Goal: Task Accomplishment & Management: Use online tool/utility

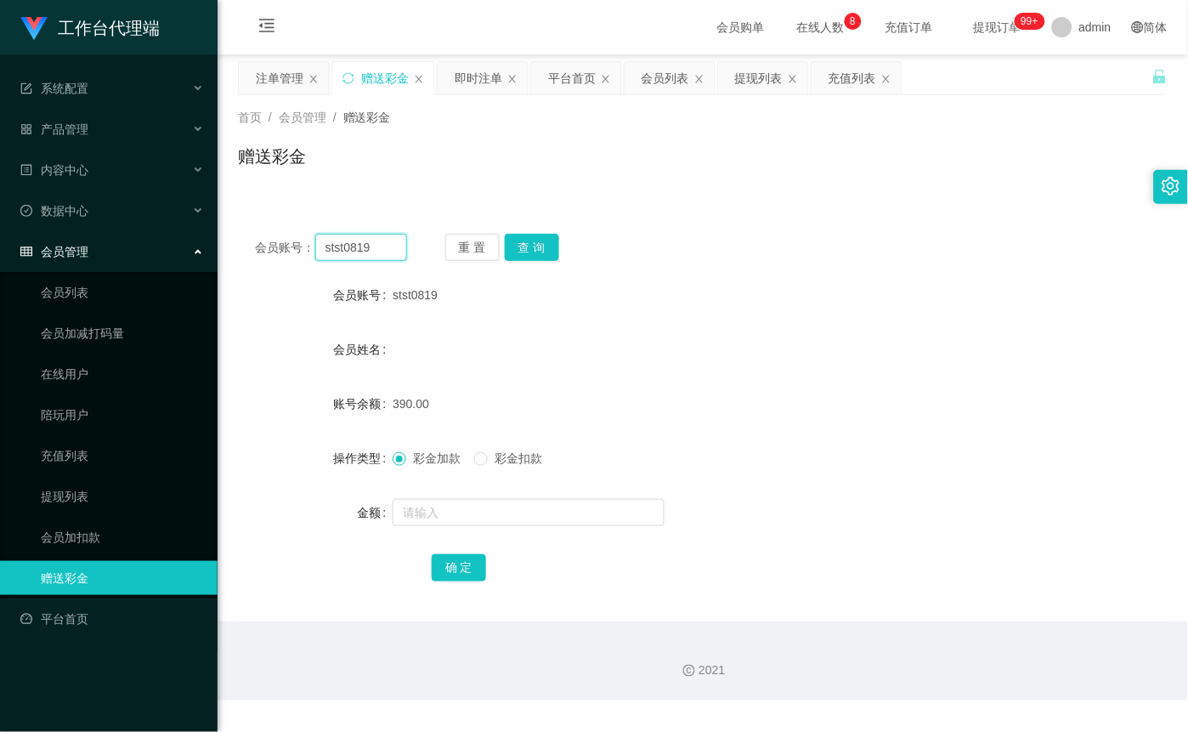
click at [386, 236] on input "stst0819" at bounding box center [361, 247] width 92 height 27
paste input "zack001"
type input "zack001"
click at [520, 238] on button "查 询" at bounding box center [532, 247] width 54 height 27
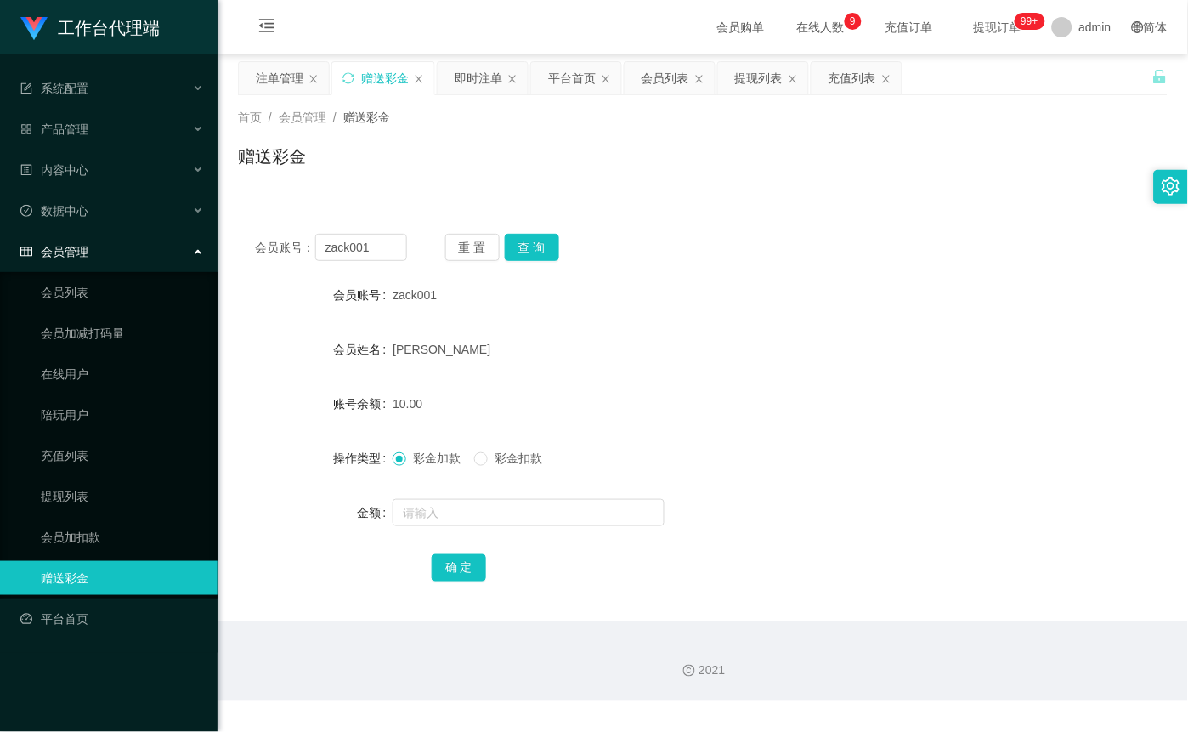
click at [496, 455] on span "彩金扣款" at bounding box center [518, 458] width 61 height 14
click at [487, 506] on input "text" at bounding box center [529, 512] width 272 height 27
type input "60"
click at [544, 234] on button "查 询" at bounding box center [532, 247] width 54 height 27
click at [540, 244] on button "查 询" at bounding box center [532, 247] width 54 height 27
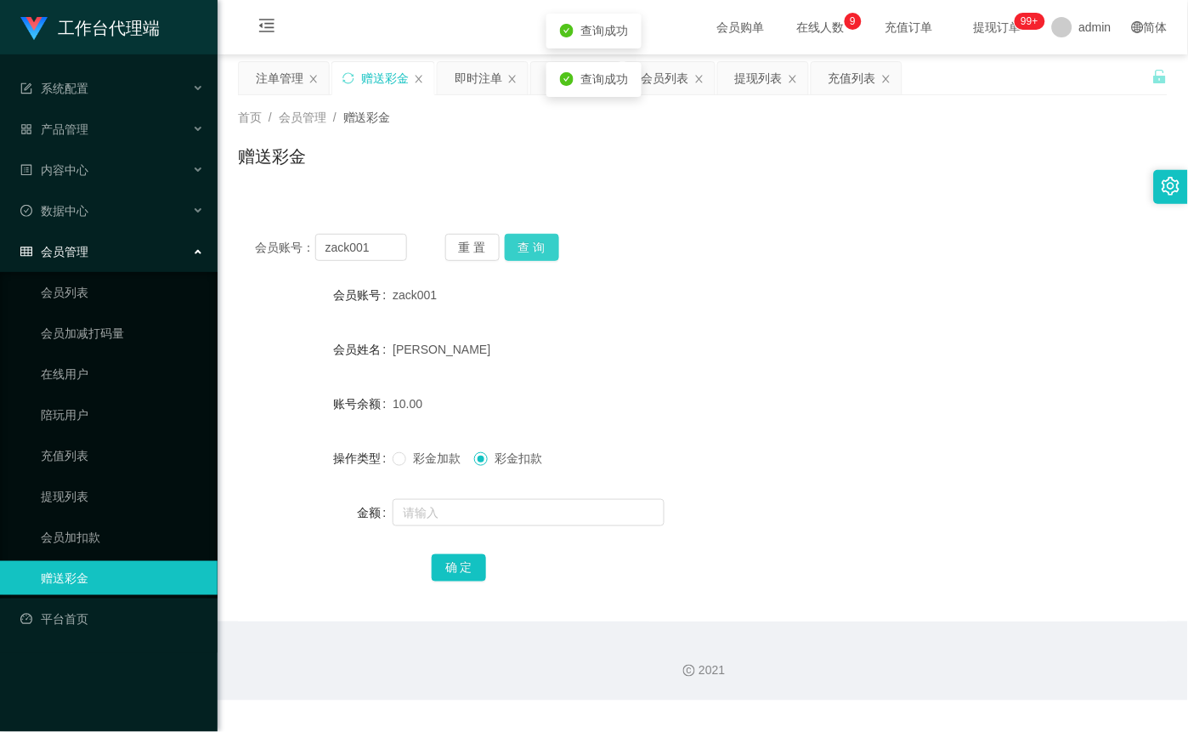
click at [540, 244] on button "查 询" at bounding box center [532, 247] width 54 height 27
click at [544, 253] on button "查 询" at bounding box center [532, 247] width 54 height 27
click at [544, 253] on div "重 置 查 询" at bounding box center [521, 247] width 152 height 27
click at [544, 253] on button "查 询" at bounding box center [532, 247] width 54 height 27
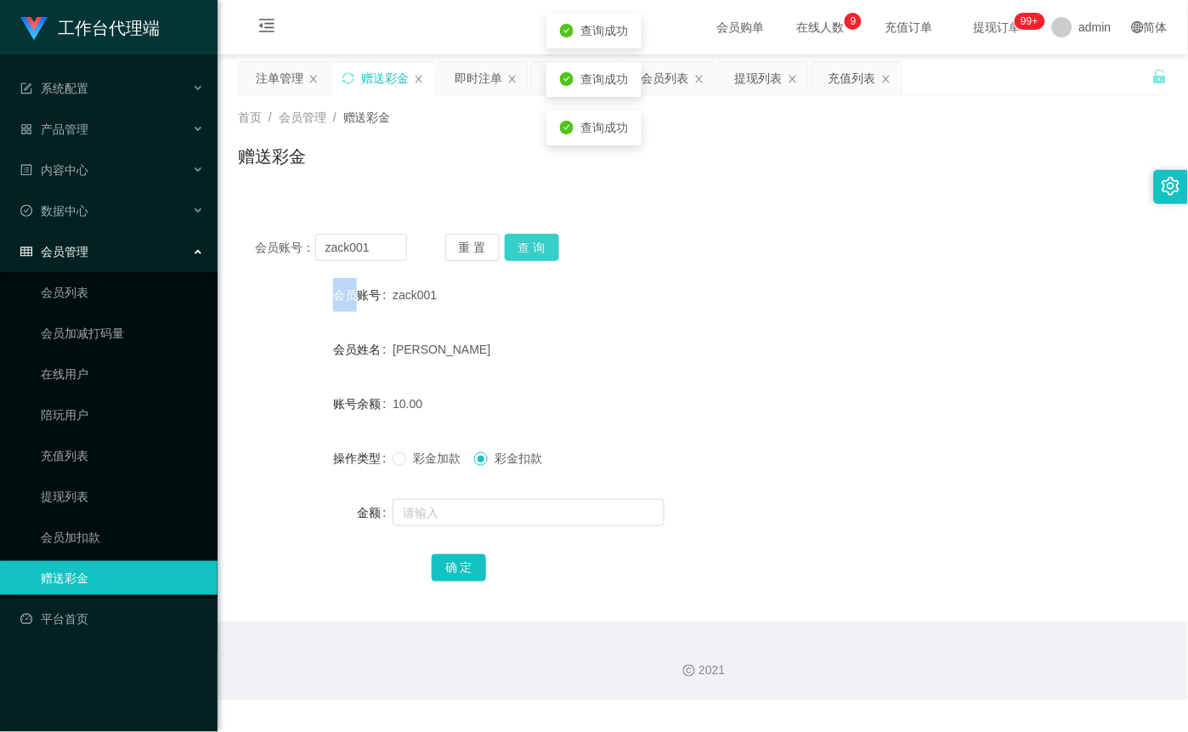
click at [544, 253] on button "查 询" at bounding box center [532, 247] width 54 height 27
click at [616, 370] on form "会员账号 zack001 会员姓名 LEE CHIA KEAT 账号余额 10.00 操作类型 彩金加款 彩金扣款 金额 确 定" at bounding box center [703, 431] width 930 height 306
click at [520, 234] on button "查 询" at bounding box center [532, 247] width 54 height 27
click at [524, 248] on button "查 询" at bounding box center [532, 247] width 54 height 27
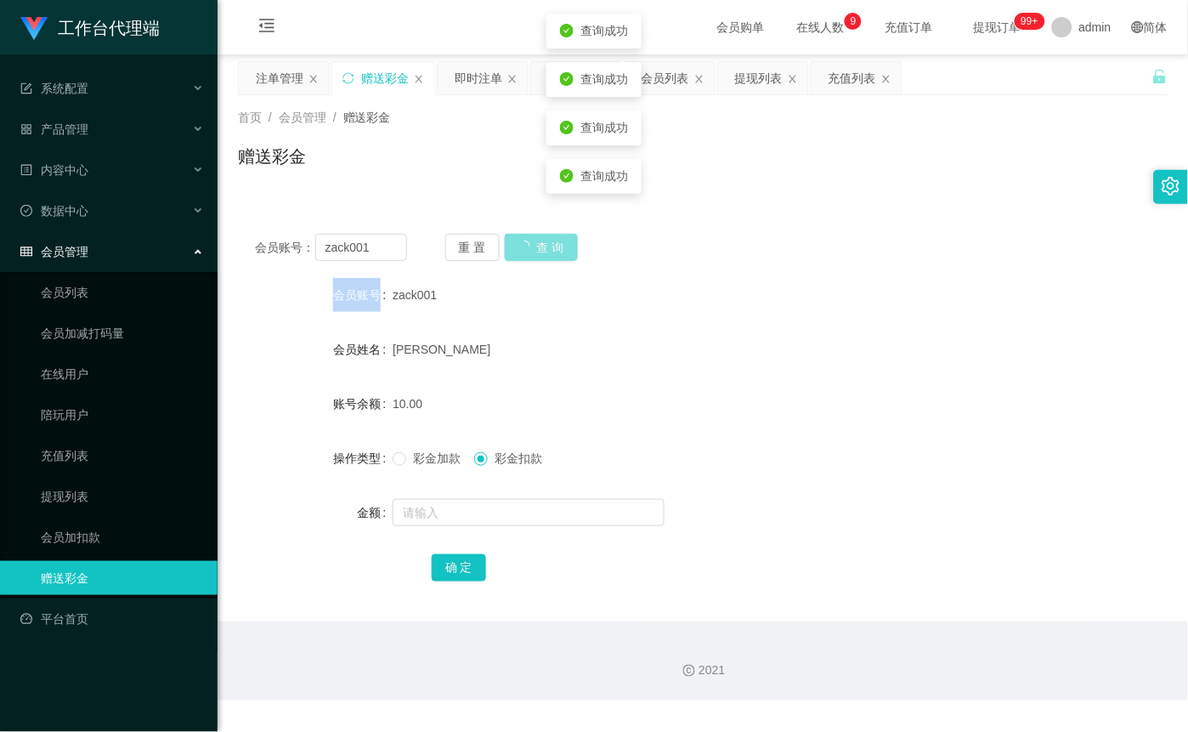
click at [524, 248] on div "重 置 查 询" at bounding box center [521, 247] width 152 height 27
click at [540, 247] on button "查 询" at bounding box center [532, 247] width 54 height 27
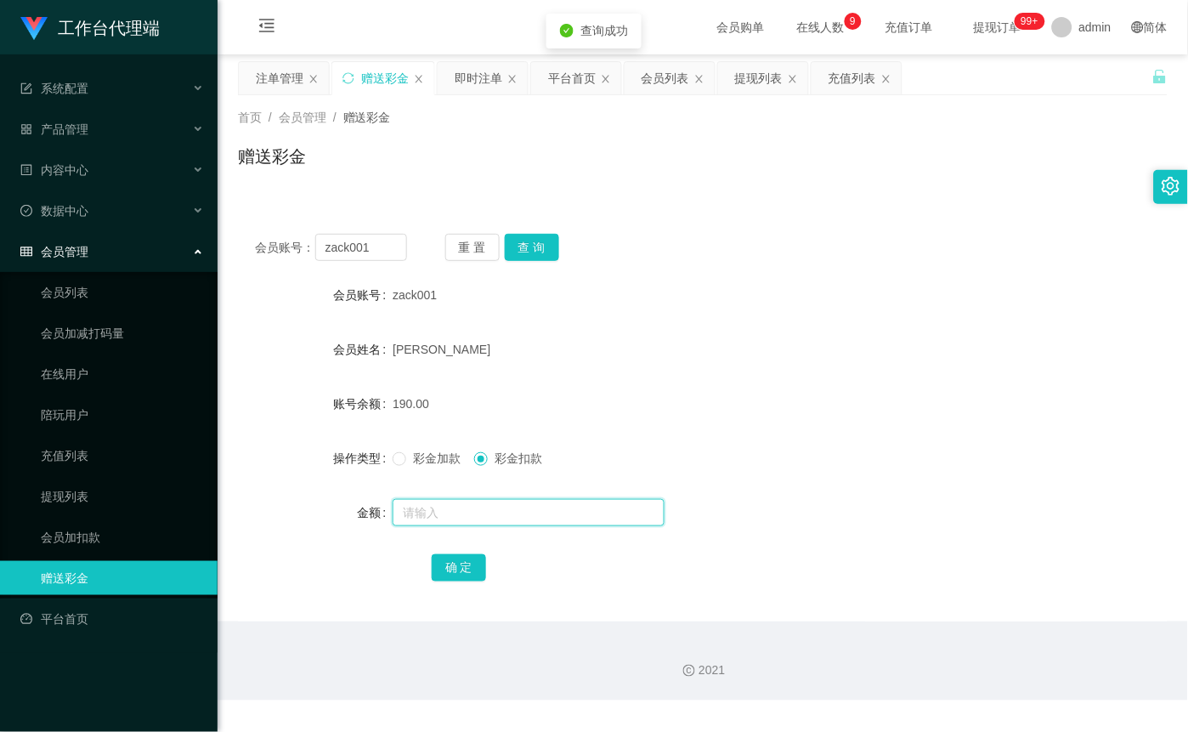
click at [481, 517] on input "text" at bounding box center [529, 512] width 272 height 27
type input "60"
drag, startPoint x: 465, startPoint y: 568, endPoint x: 478, endPoint y: 576, distance: 15.3
click at [465, 568] on button "确 定" at bounding box center [459, 567] width 54 height 27
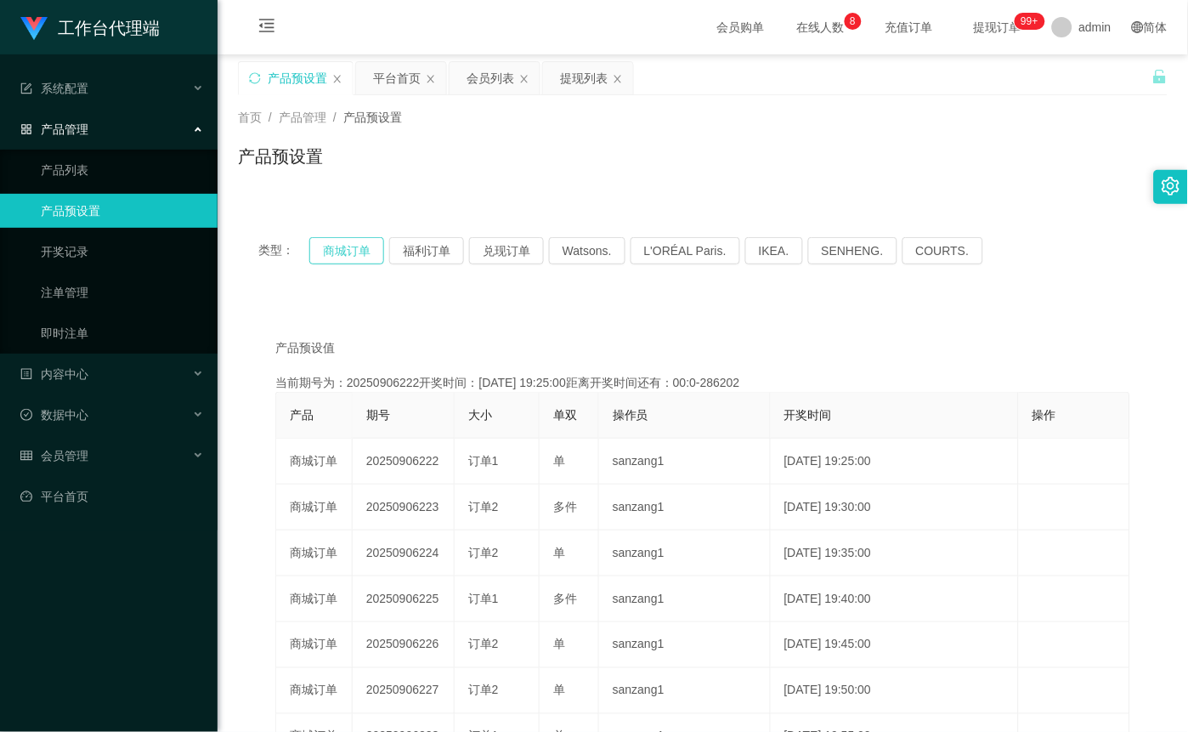
click at [337, 257] on button "商城订单" at bounding box center [346, 250] width 75 height 27
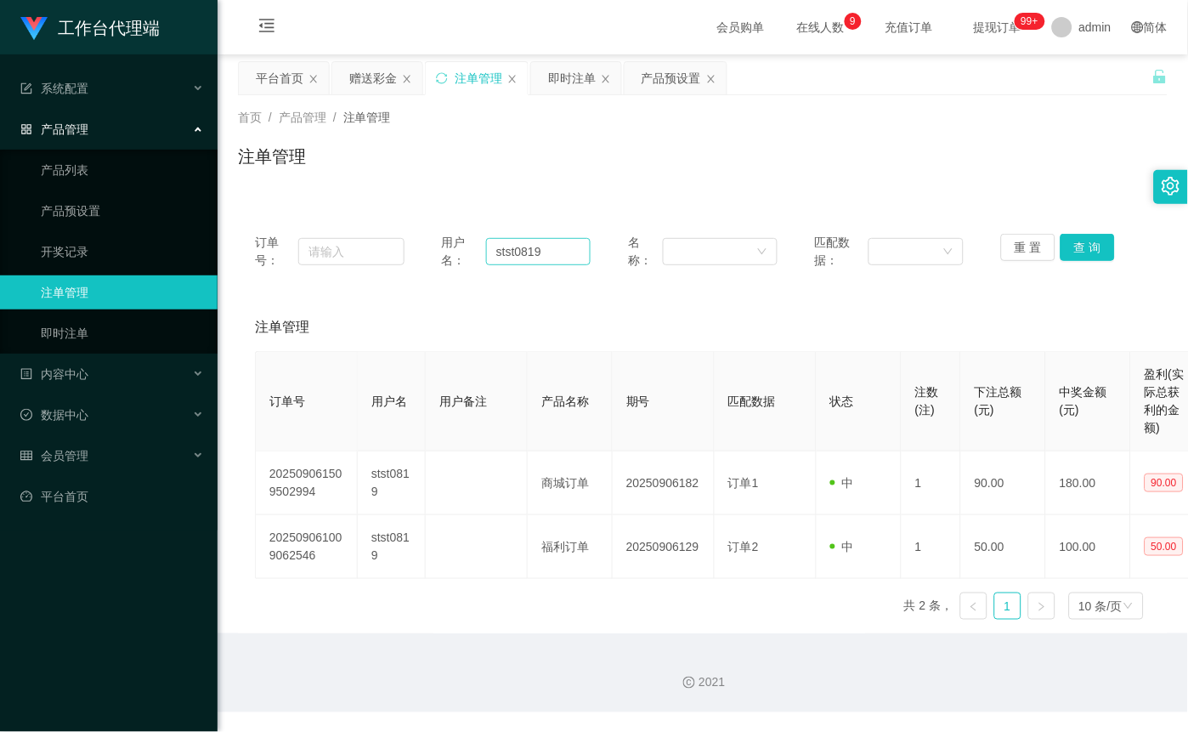
click at [540, 248] on input "stst0819" at bounding box center [538, 251] width 105 height 27
type input "zack001"
click at [1088, 246] on button "查 询" at bounding box center [1087, 247] width 54 height 27
